Goal: Task Accomplishment & Management: Manage account settings

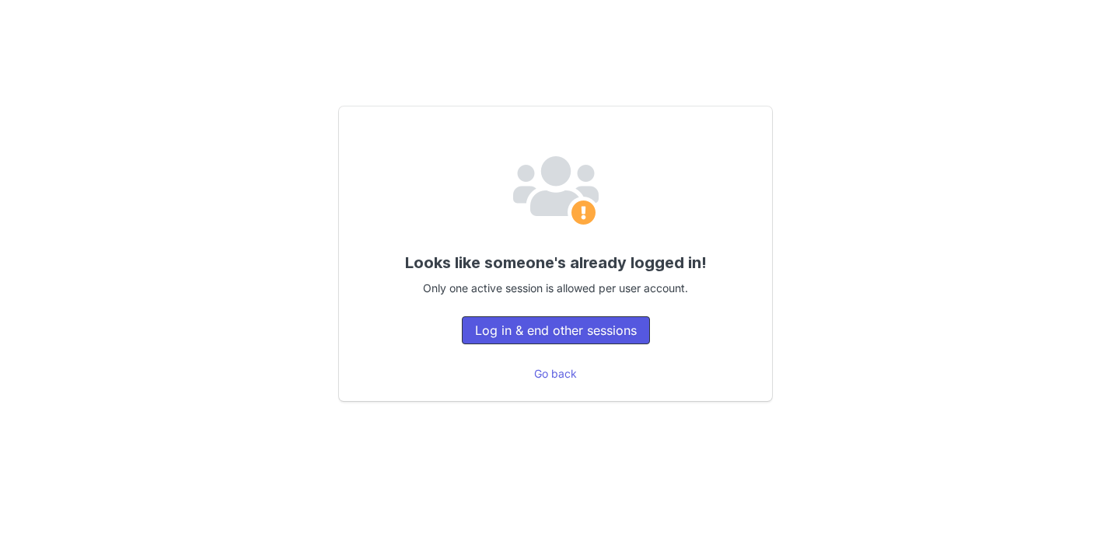
click at [592, 327] on button "Log in & end other sessions" at bounding box center [556, 330] width 188 height 28
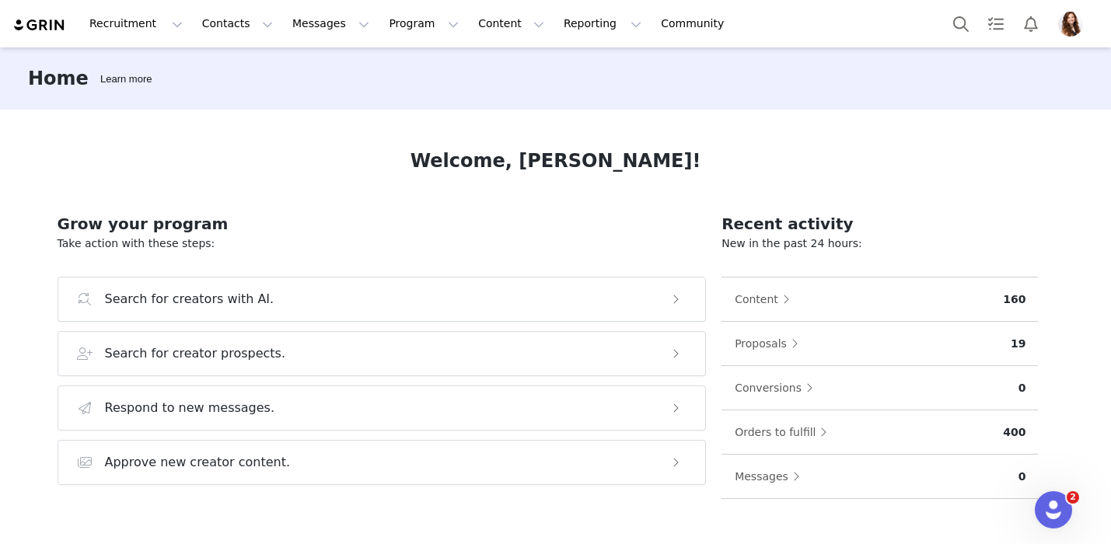
click at [1062, 23] on img "Profile" at bounding box center [1070, 24] width 25 height 25
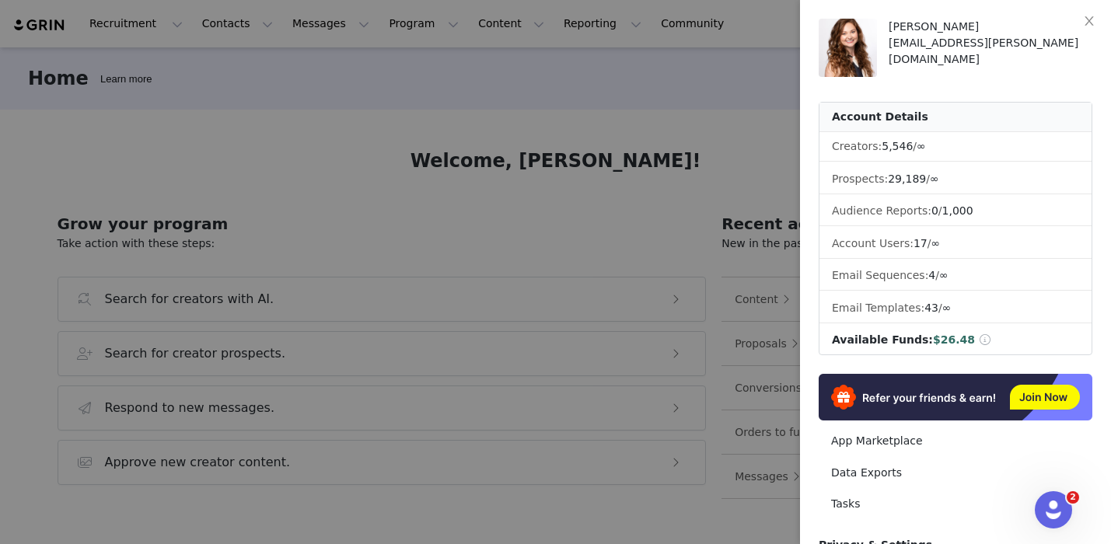
scroll to position [211, 0]
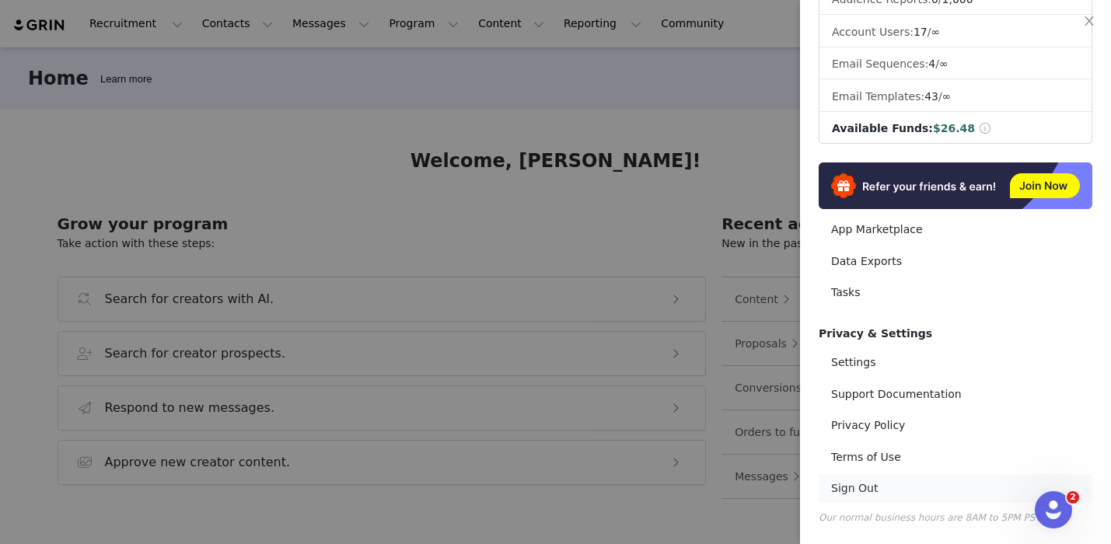
click at [847, 493] on link "Sign Out" at bounding box center [956, 488] width 274 height 29
